Goal: Communication & Community: Answer question/provide support

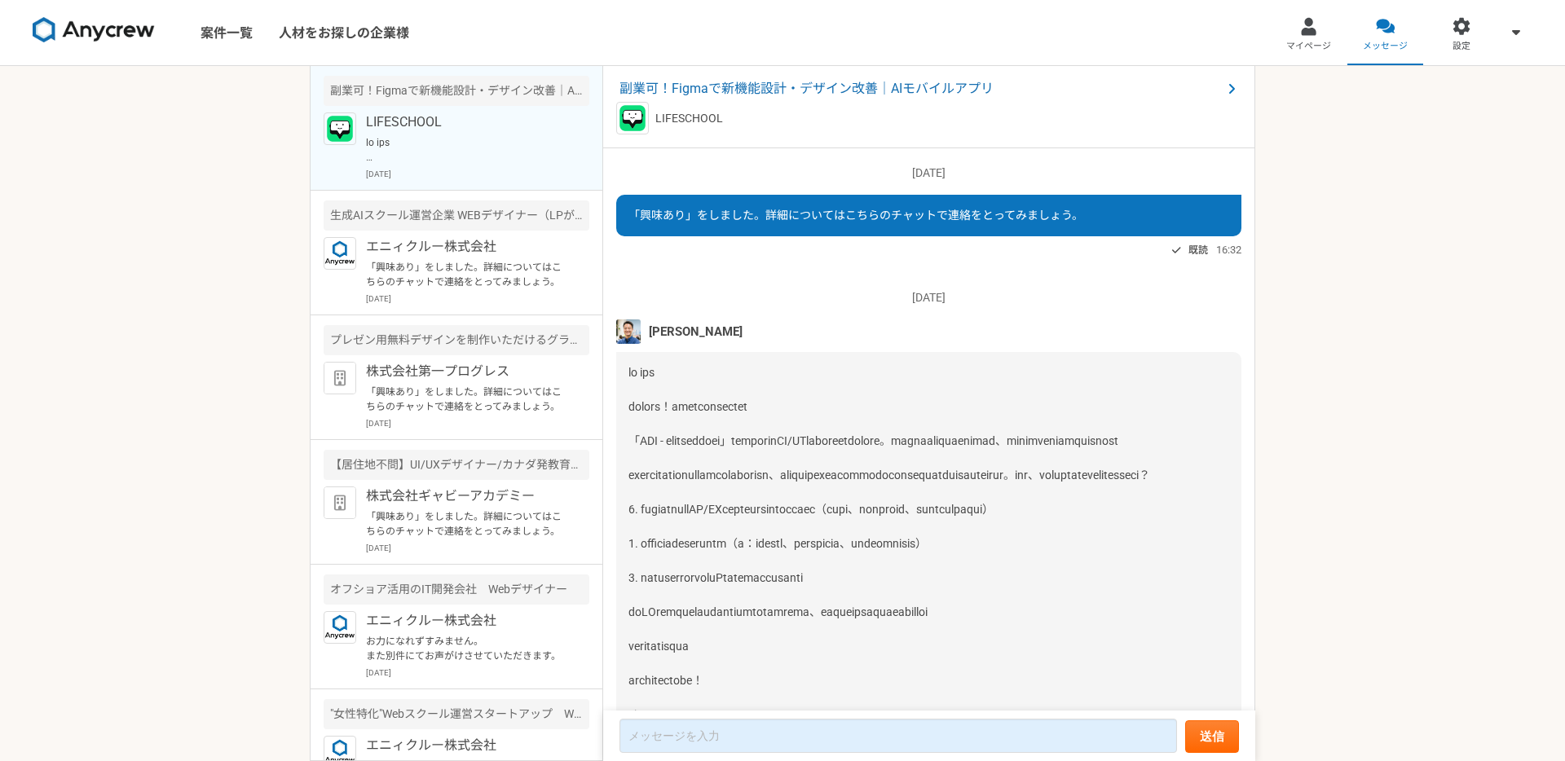
scroll to position [143, 0]
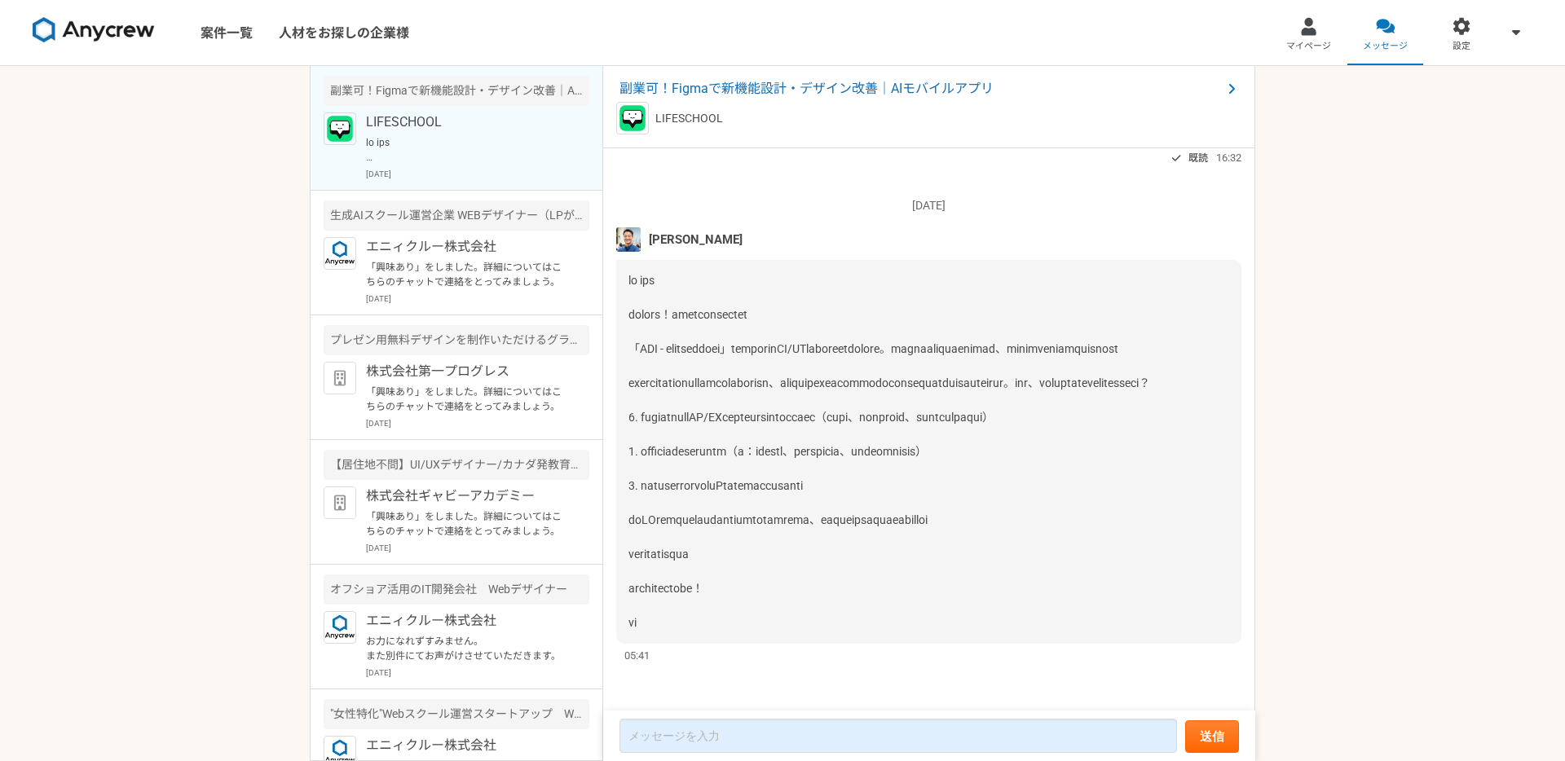
click at [653, 404] on span at bounding box center [889, 451] width 522 height 355
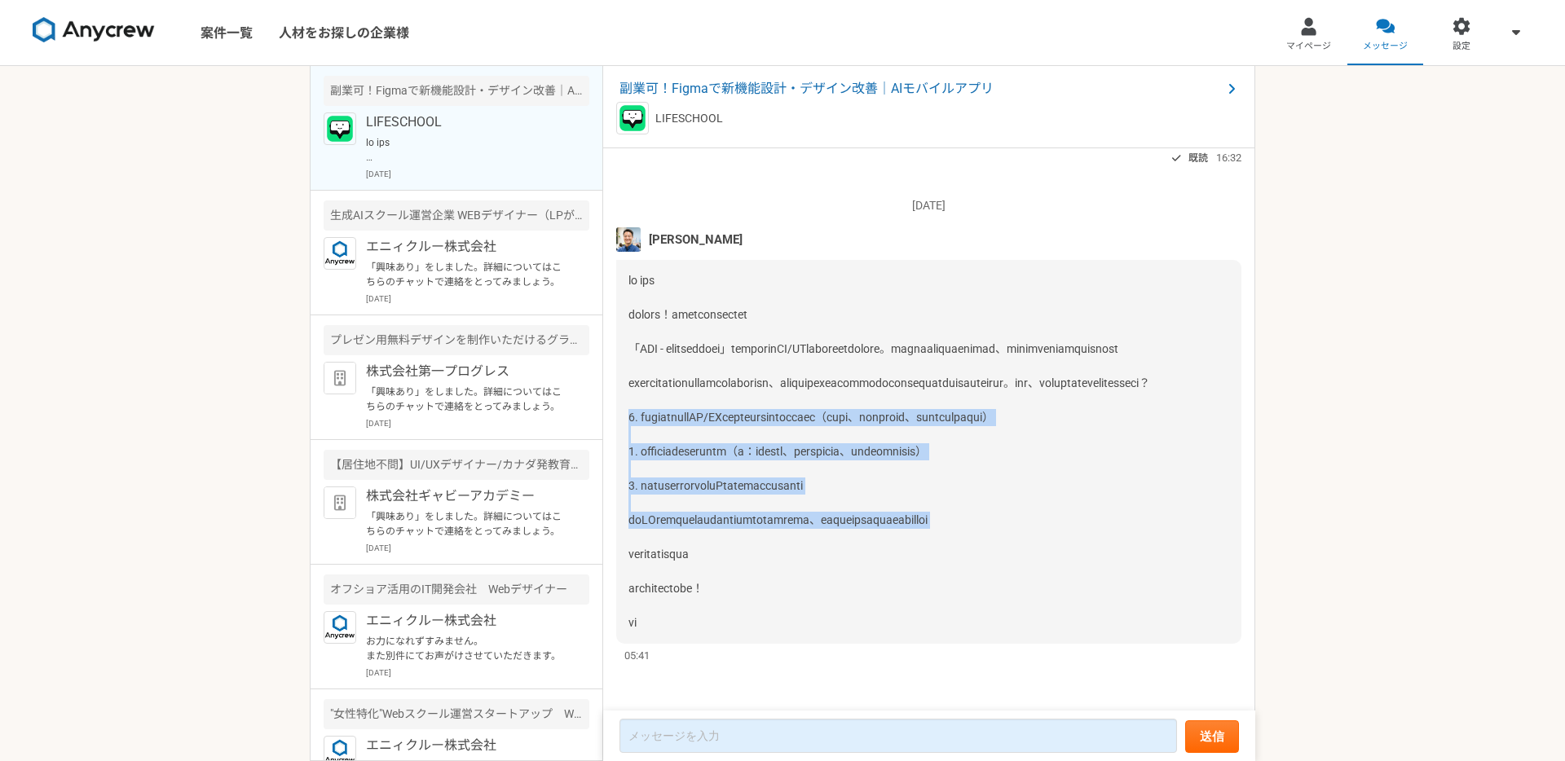
drag, startPoint x: 628, startPoint y: 399, endPoint x: 996, endPoint y: 534, distance: 391.4
click at [996, 534] on div at bounding box center [928, 452] width 625 height 384
copy span "1. モバイルファーストのUI/UXにおけるインタラクション設計の実績（画面遷移、ジェスチャー操作、マイクロアニメーション等） 2. その際のご担当範囲と具体…"
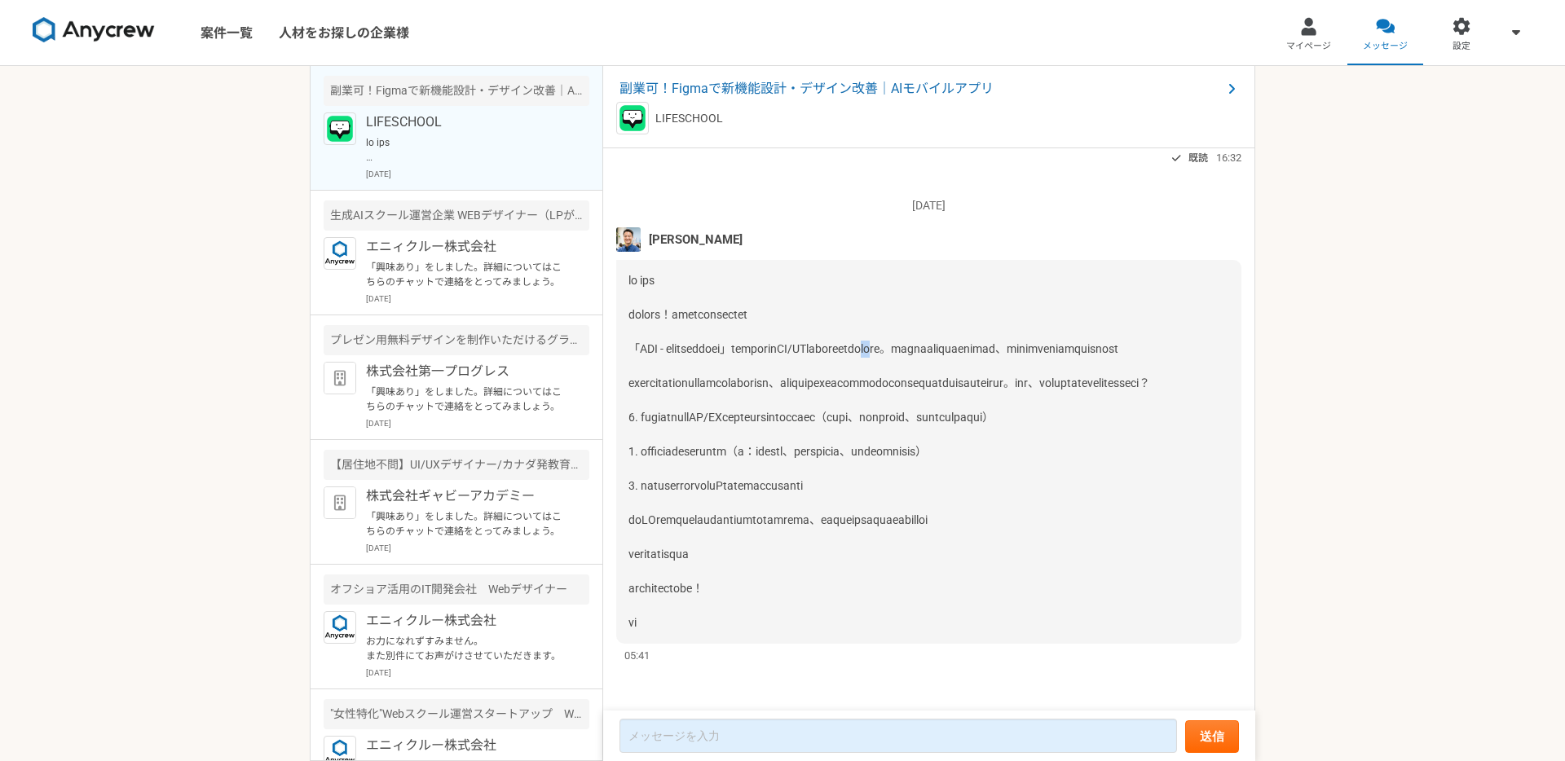
drag, startPoint x: 1035, startPoint y: 301, endPoint x: 1056, endPoint y: 301, distance: 21.2
click at [1056, 301] on span at bounding box center [889, 451] width 522 height 355
copy span "滝澤"
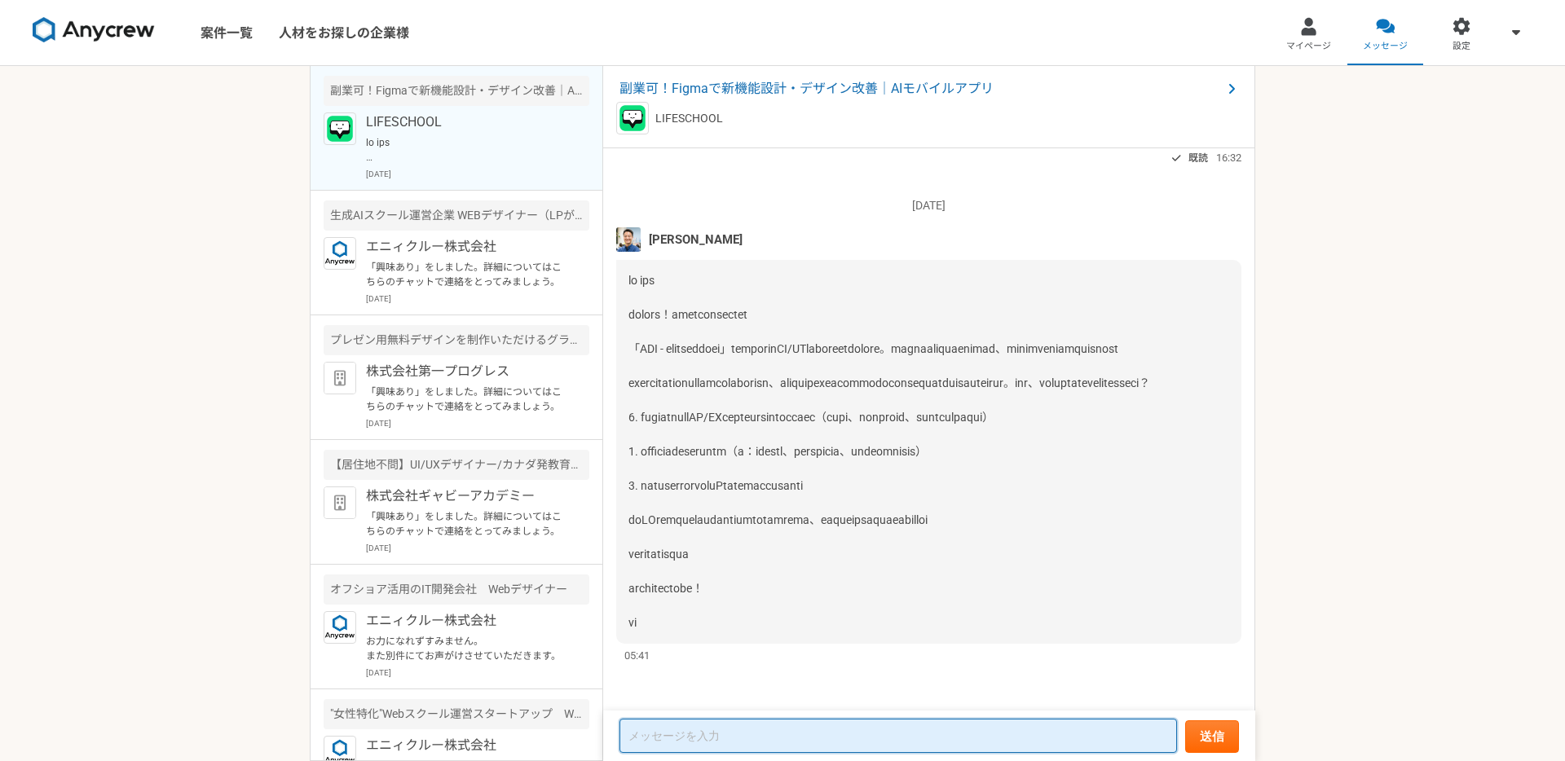
click at [800, 733] on textarea at bounding box center [898, 736] width 558 height 34
paste textarea "滝澤さま ご連絡ありがとうございます！ デザイナーの広瀬と申します。 ありがたいお言葉をいただき恐縮です。。。 以下、ご質問いただきました件、回答させていただ…"
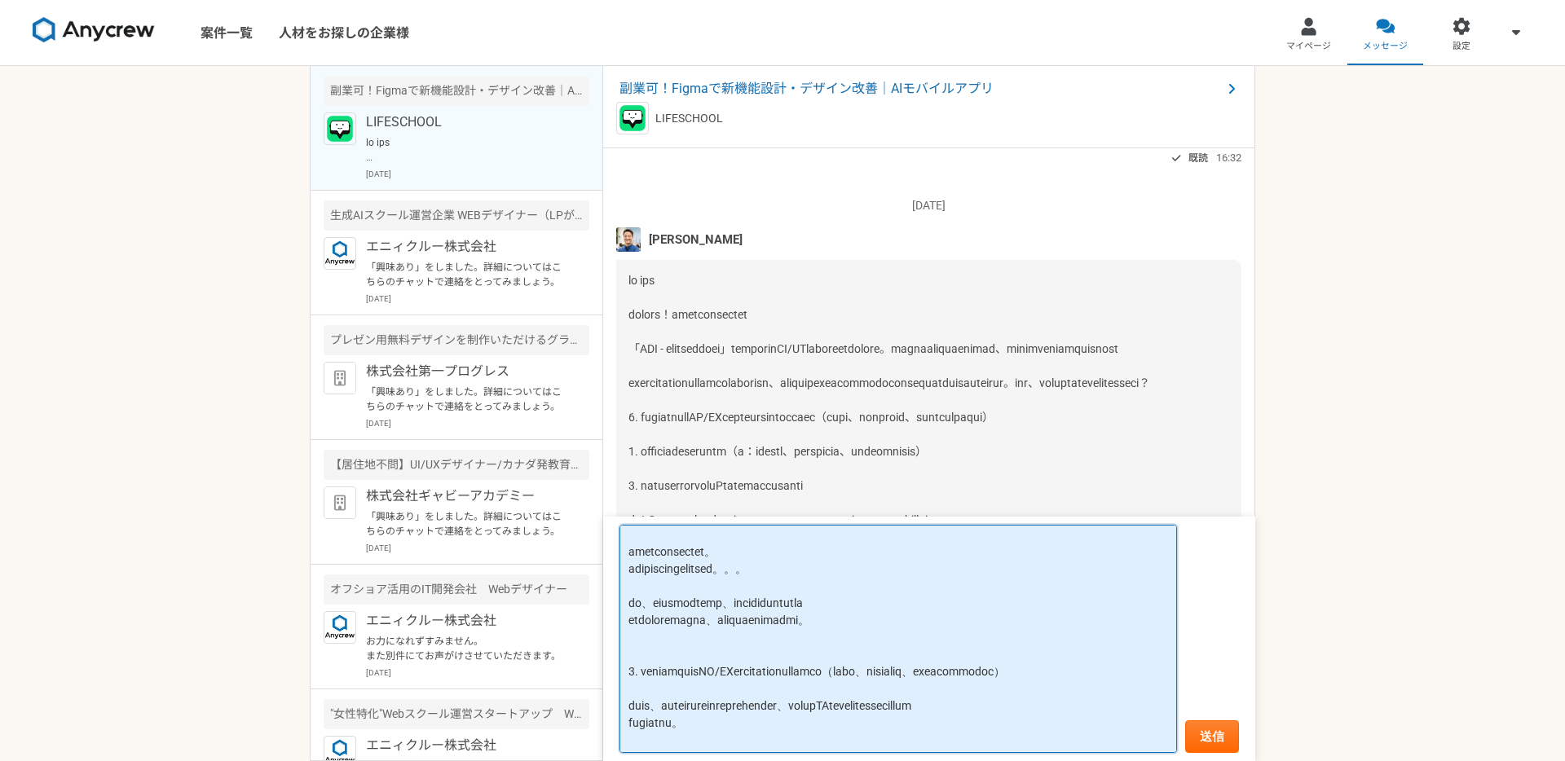
scroll to position [42, 0]
type textarea "滝澤さま ご連絡ありがとうございます！ デザイナーの広瀬と申します。 ありがたいお言葉をいただき恐縮です。。。 以下、ご質問いただきました件、回答させていただ…"
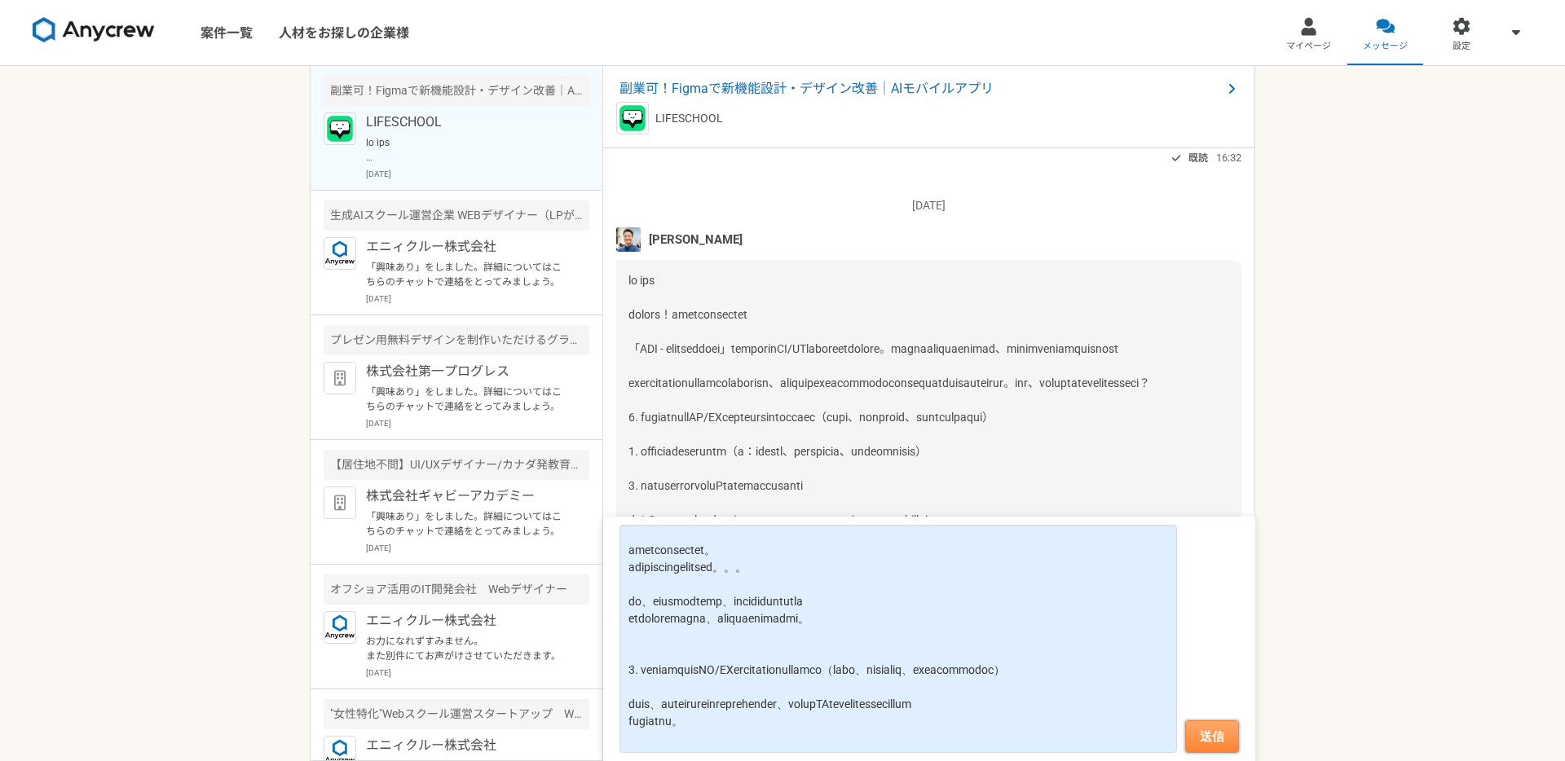
click at [1216, 725] on button "送信" at bounding box center [1212, 737] width 54 height 33
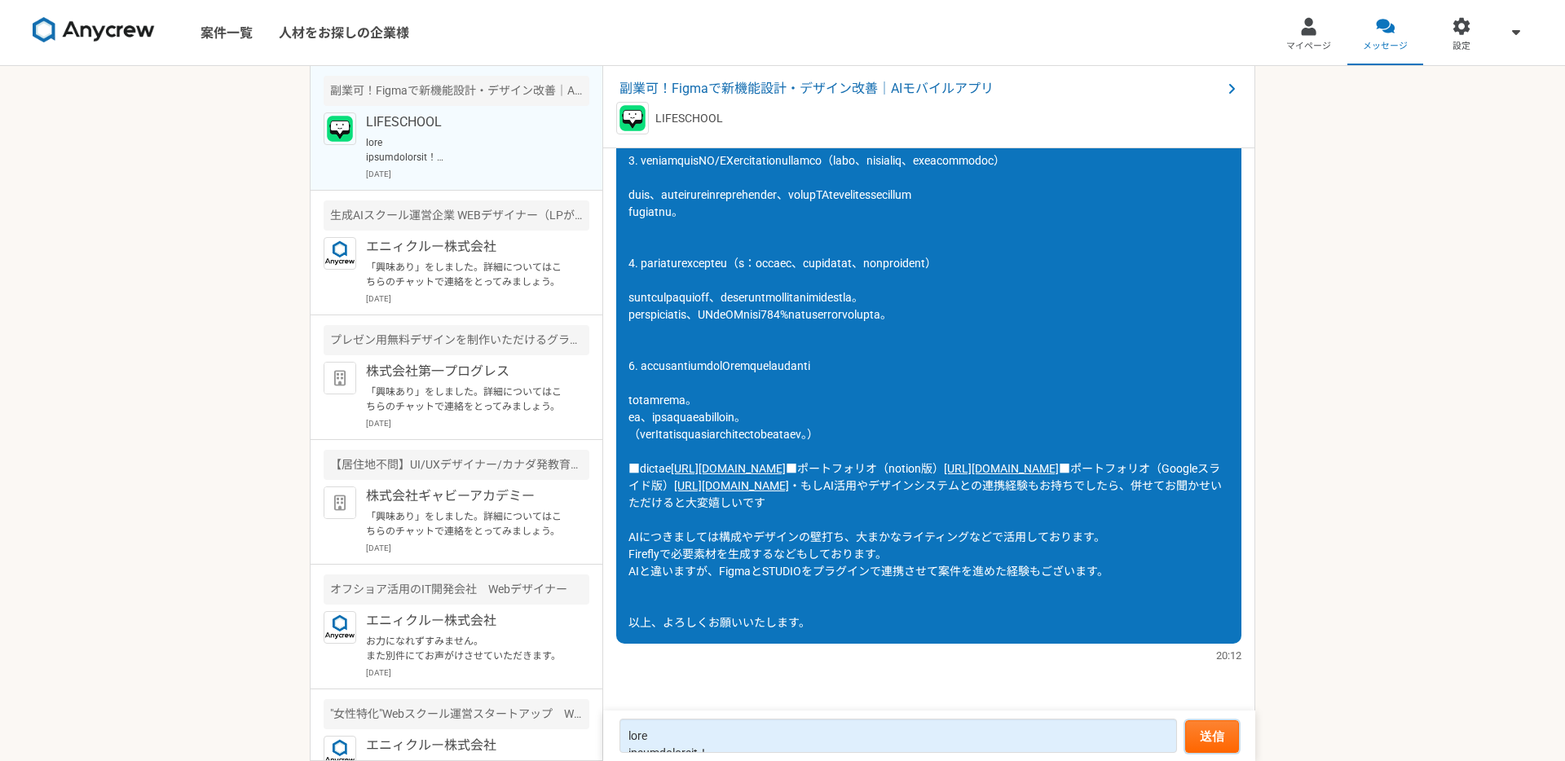
scroll to position [1022, 0]
click at [1337, 419] on div "案件一覧 人材をお探しの企業様 マイページ メッセージ 設定 副業可！Figmaで新機能設計・デザイン改善｜AIモバイルアプリ LIFESCHOOL 2025…" at bounding box center [782, 380] width 1565 height 761
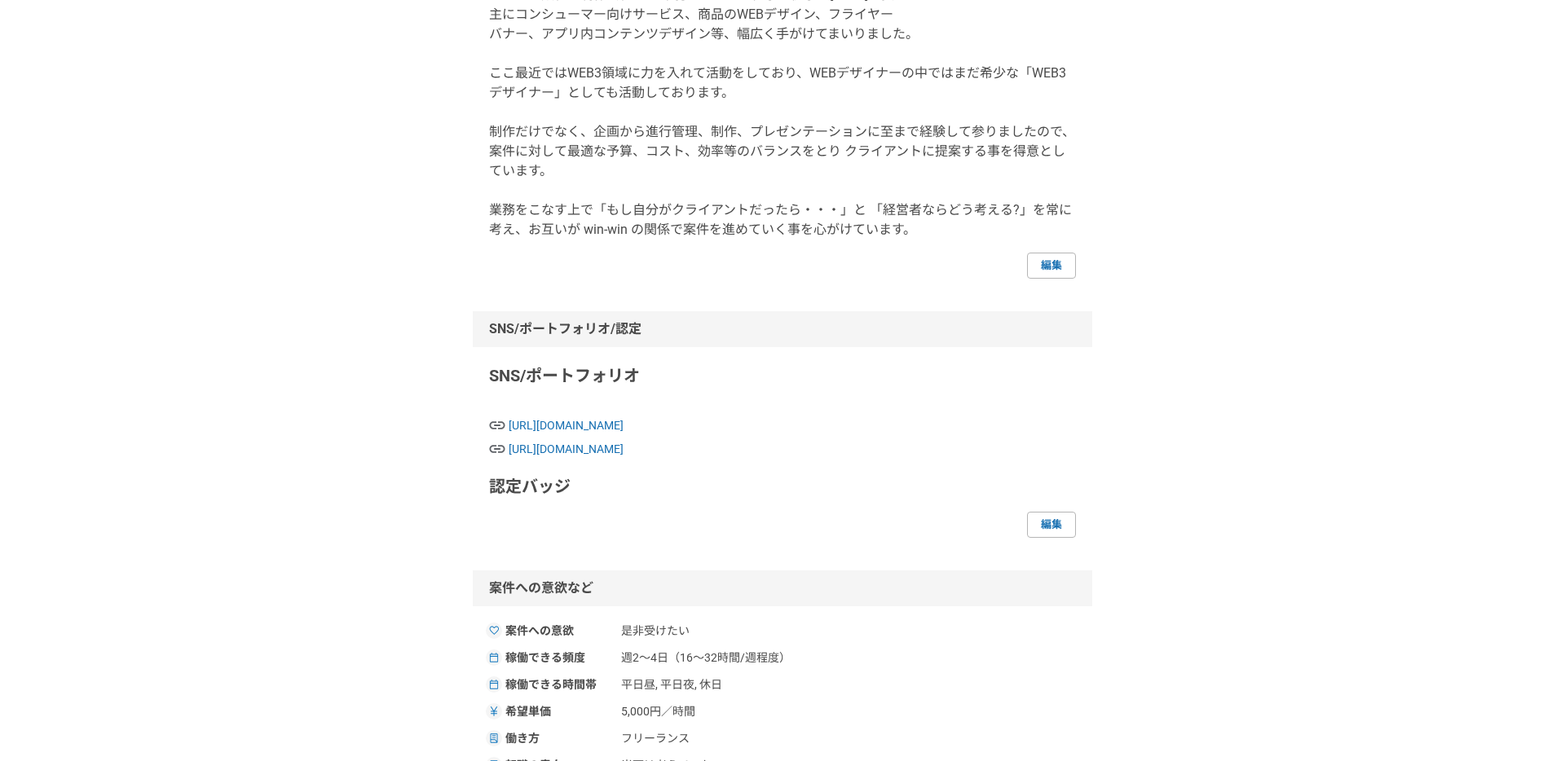
scroll to position [337, 0]
click at [903, 421] on span "[URL][DOMAIN_NAME]" at bounding box center [792, 425] width 567 height 17
